Goal: Task Accomplishment & Management: Manage account settings

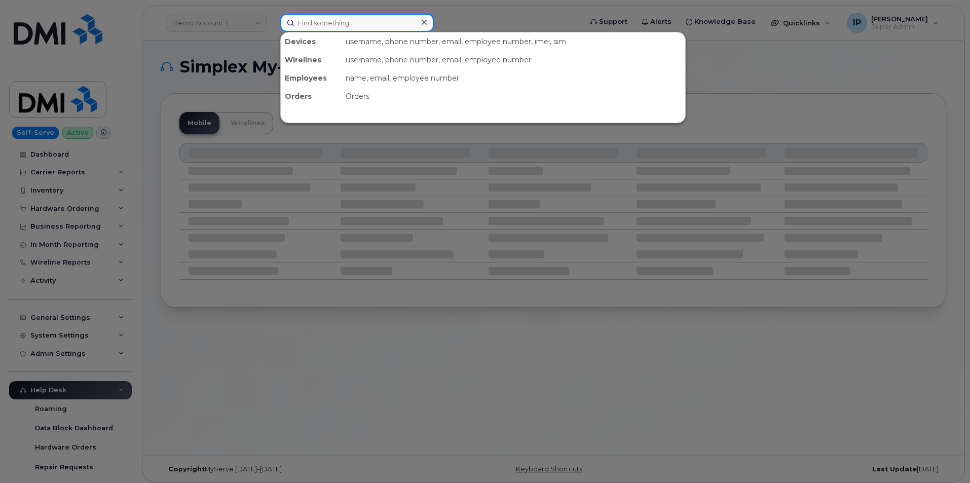
click at [355, 25] on input at bounding box center [357, 23] width 154 height 18
paste input "300849"
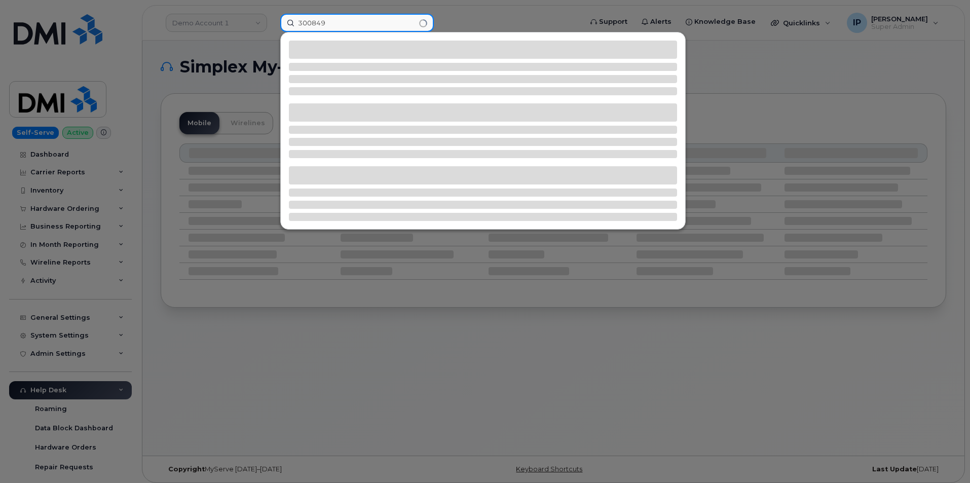
type input "300849"
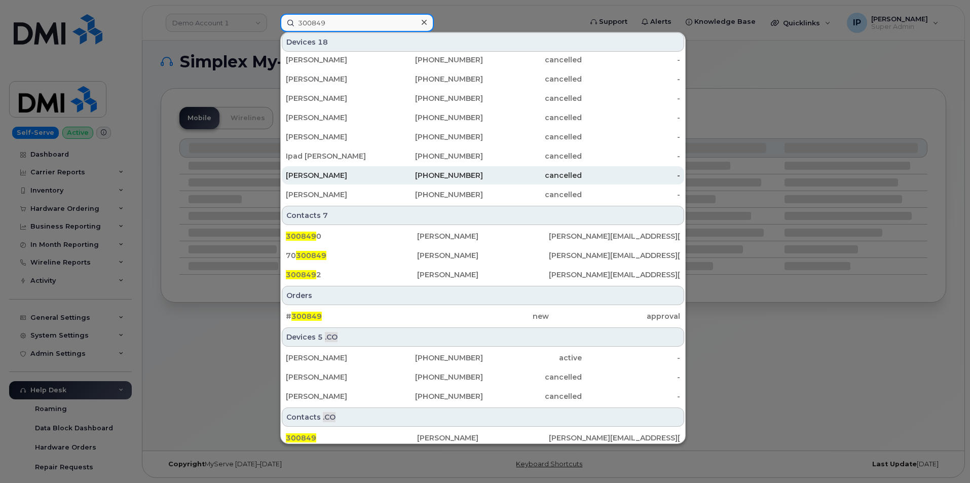
scroll to position [201, 0]
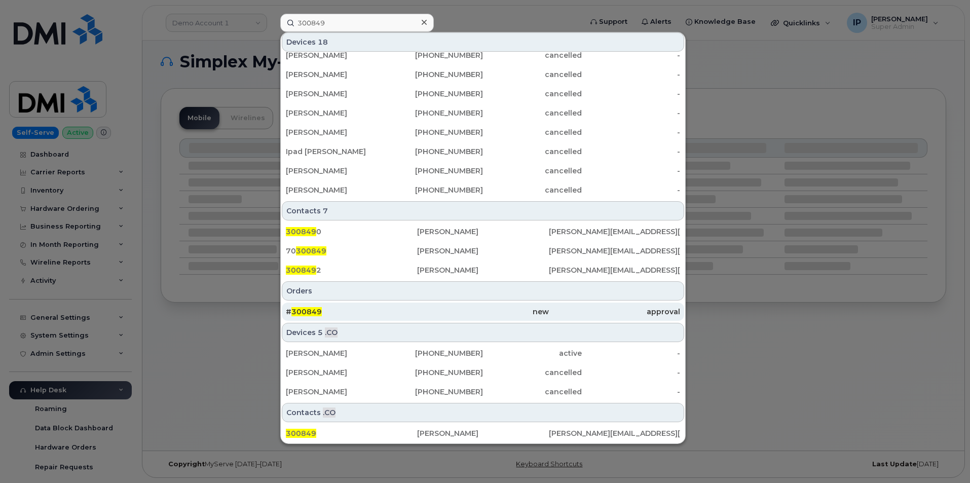
click at [353, 314] on div "# 300849" at bounding box center [351, 312] width 131 height 10
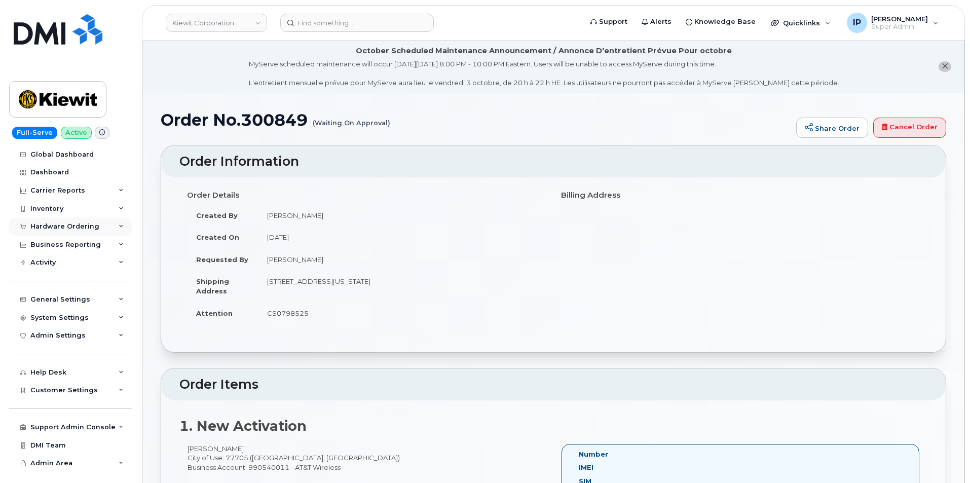
click at [63, 232] on div "Hardware Ordering" at bounding box center [70, 226] width 123 height 18
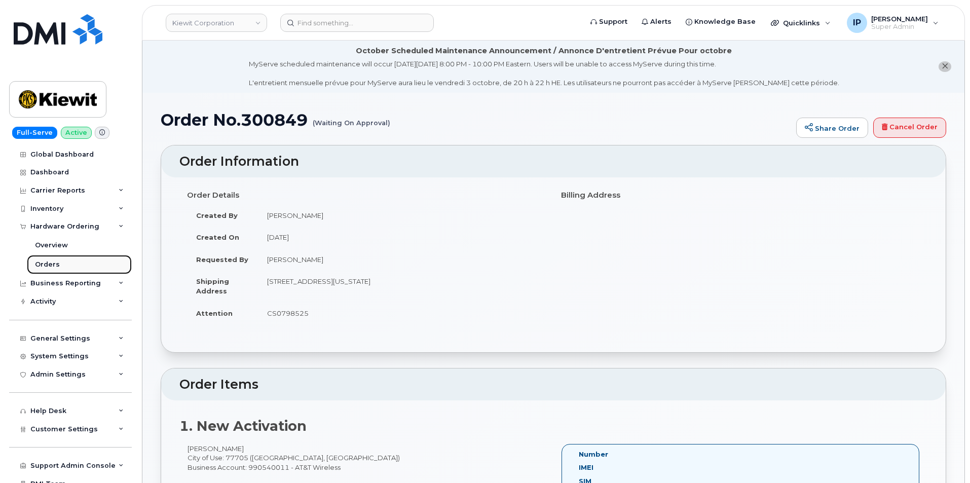
click at [62, 272] on link "Orders" at bounding box center [79, 264] width 105 height 19
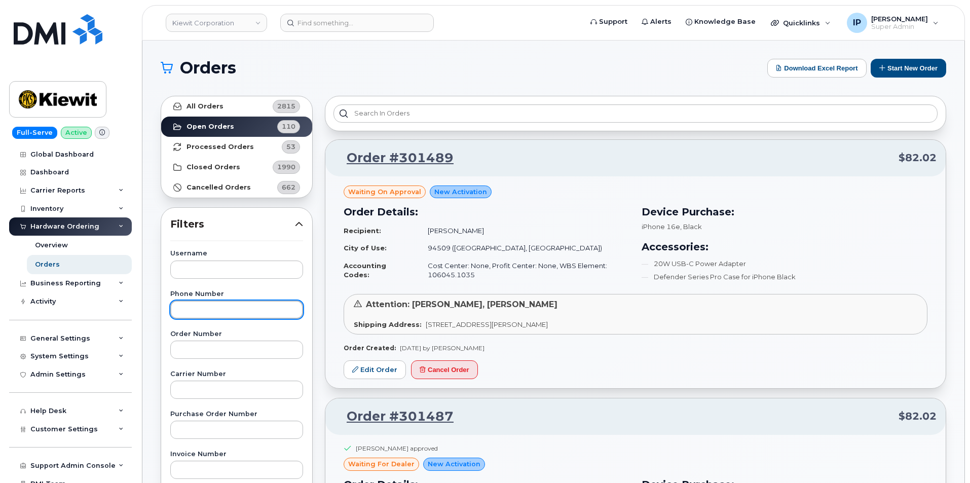
click at [196, 309] on input "text" at bounding box center [236, 310] width 133 height 18
click at [211, 351] on input "text" at bounding box center [236, 350] width 133 height 18
click at [211, 347] on input "text" at bounding box center [236, 350] width 133 height 18
click at [247, 349] on input "text" at bounding box center [236, 350] width 133 height 18
paste input "3"
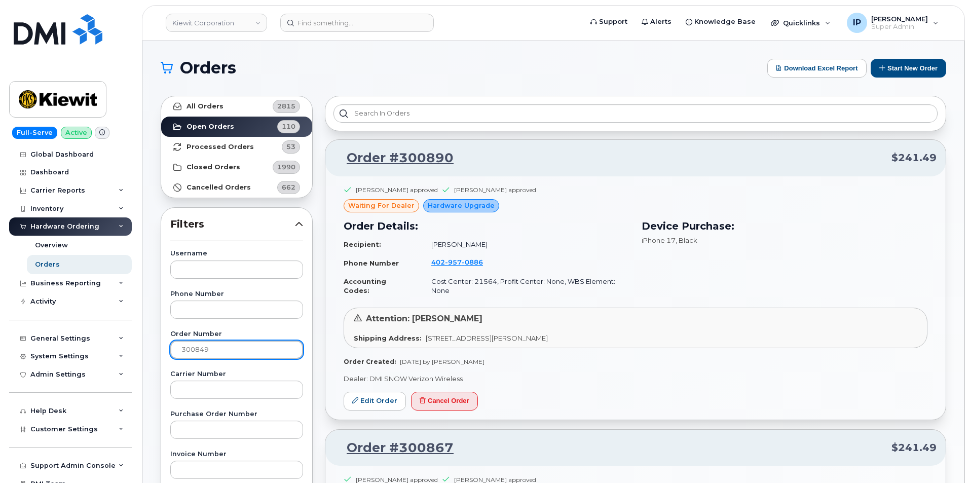
type input "300849"
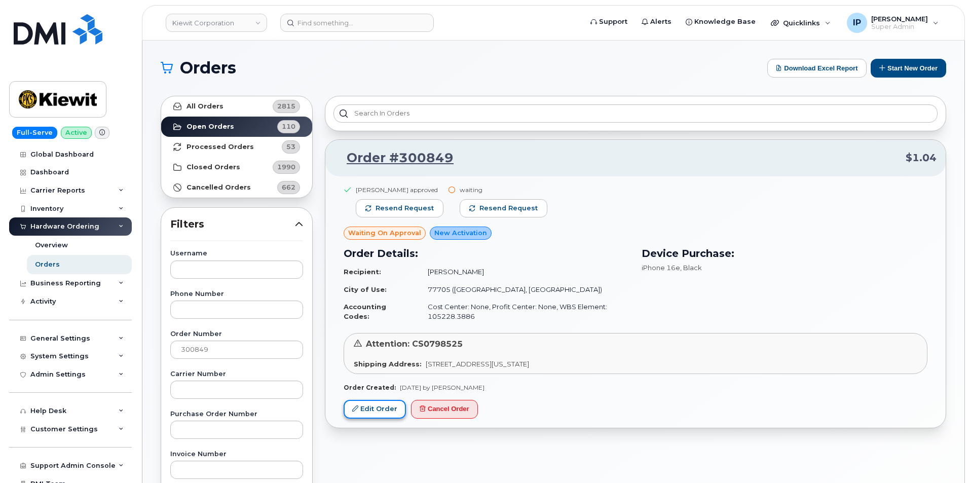
click at [391, 409] on link "Edit Order" at bounding box center [375, 409] width 62 height 19
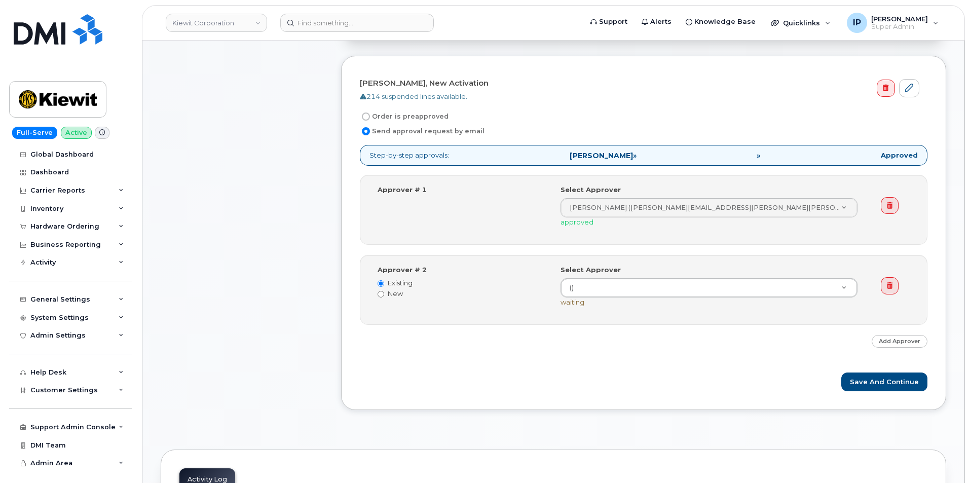
scroll to position [355, 0]
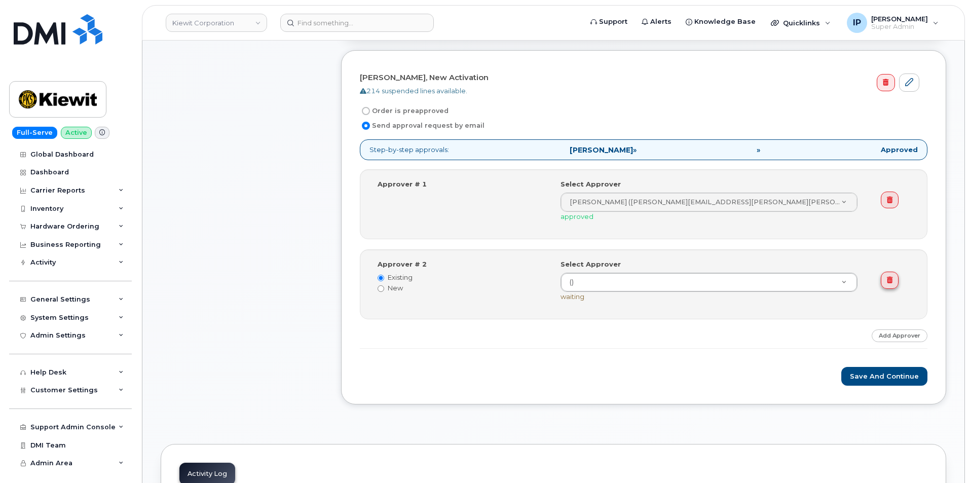
click at [896, 274] on link at bounding box center [890, 280] width 18 height 17
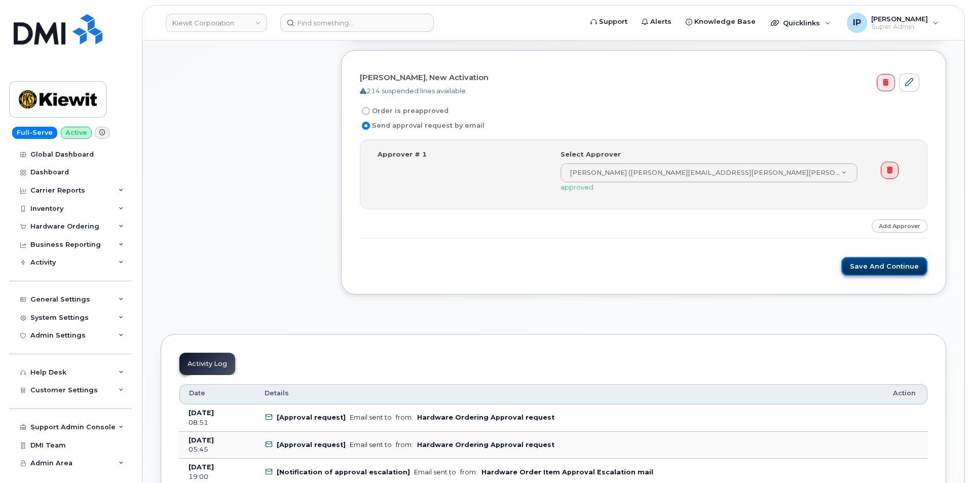
click at [893, 266] on button "Save and Continue" at bounding box center [885, 266] width 86 height 19
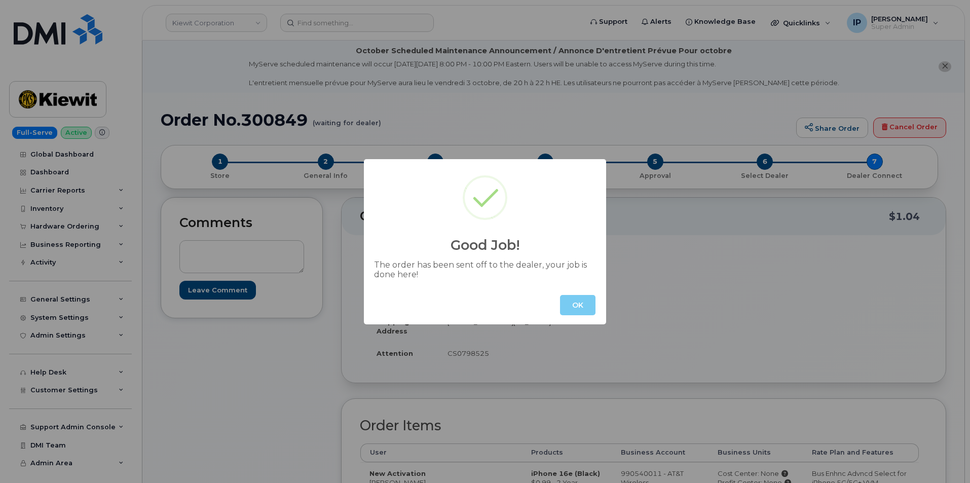
click at [570, 299] on button "OK" at bounding box center [577, 305] width 35 height 20
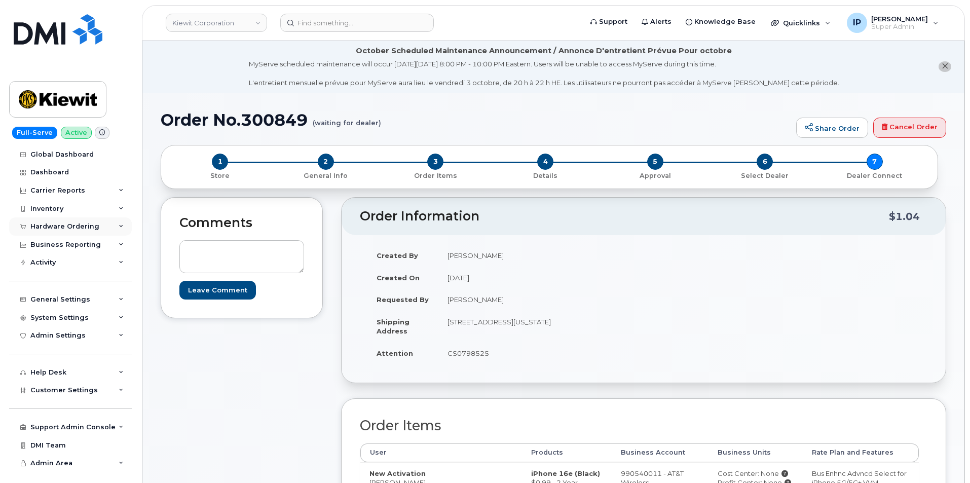
click at [78, 223] on div "Hardware Ordering" at bounding box center [64, 227] width 69 height 8
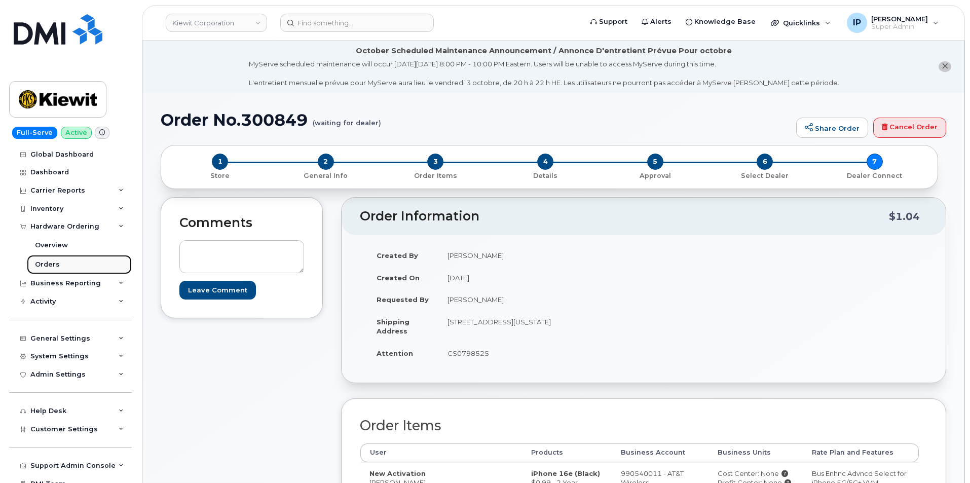
click at [45, 257] on link "Orders" at bounding box center [79, 264] width 105 height 19
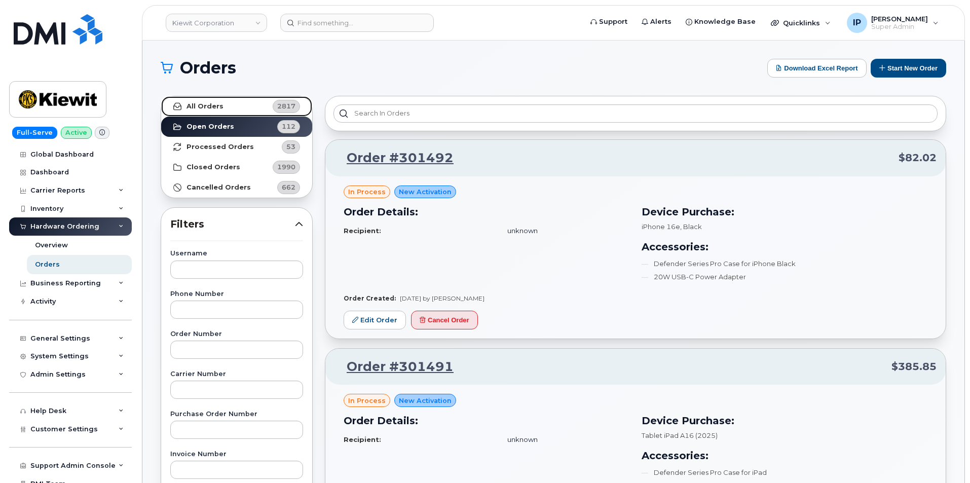
click at [205, 107] on strong "All Orders" at bounding box center [205, 106] width 37 height 8
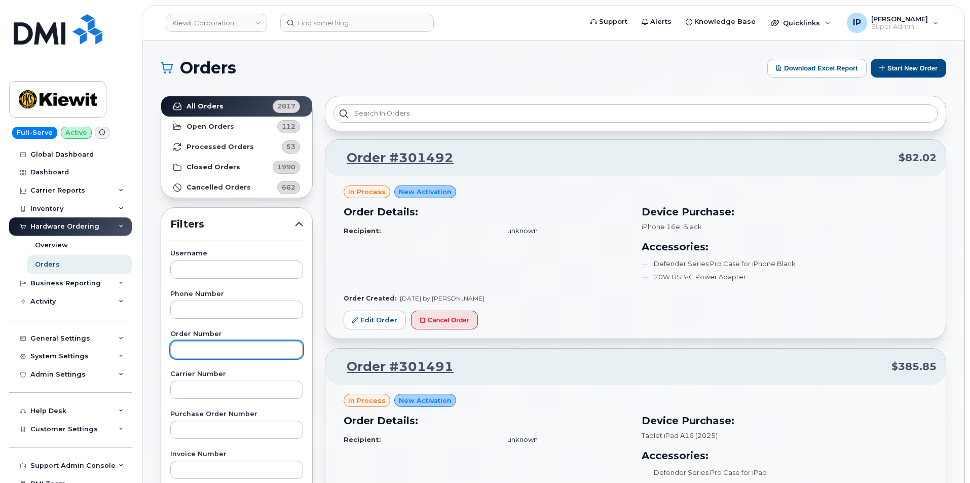
drag, startPoint x: 201, startPoint y: 348, endPoint x: 231, endPoint y: 339, distance: 31.4
click at [204, 346] on input "text" at bounding box center [236, 350] width 133 height 18
